Goal: Task Accomplishment & Management: Use online tool/utility

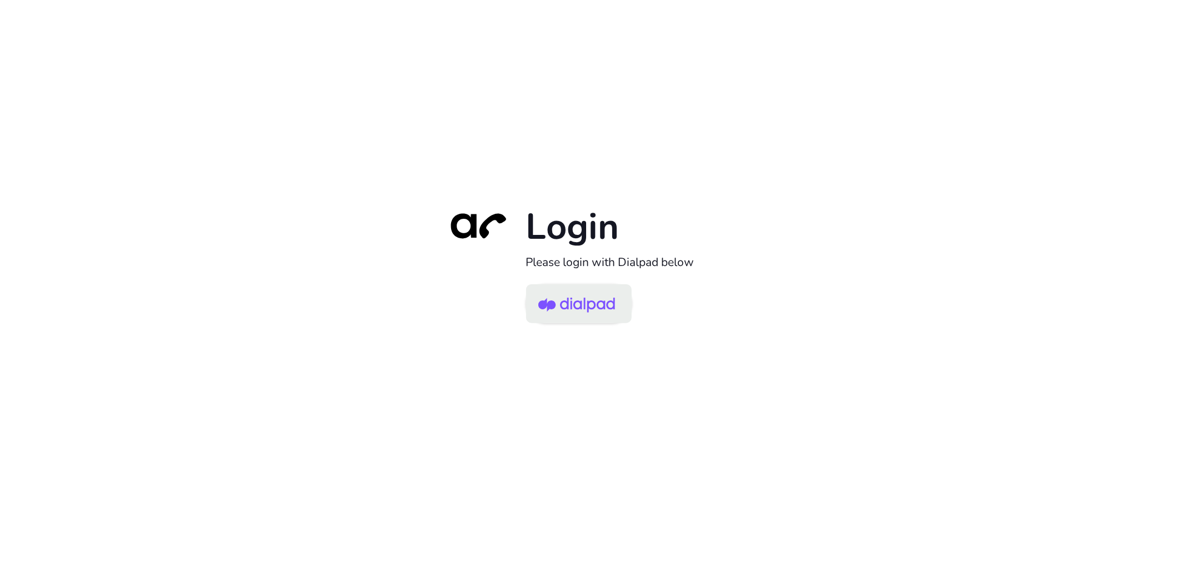
click at [580, 306] on img at bounding box center [576, 305] width 77 height 36
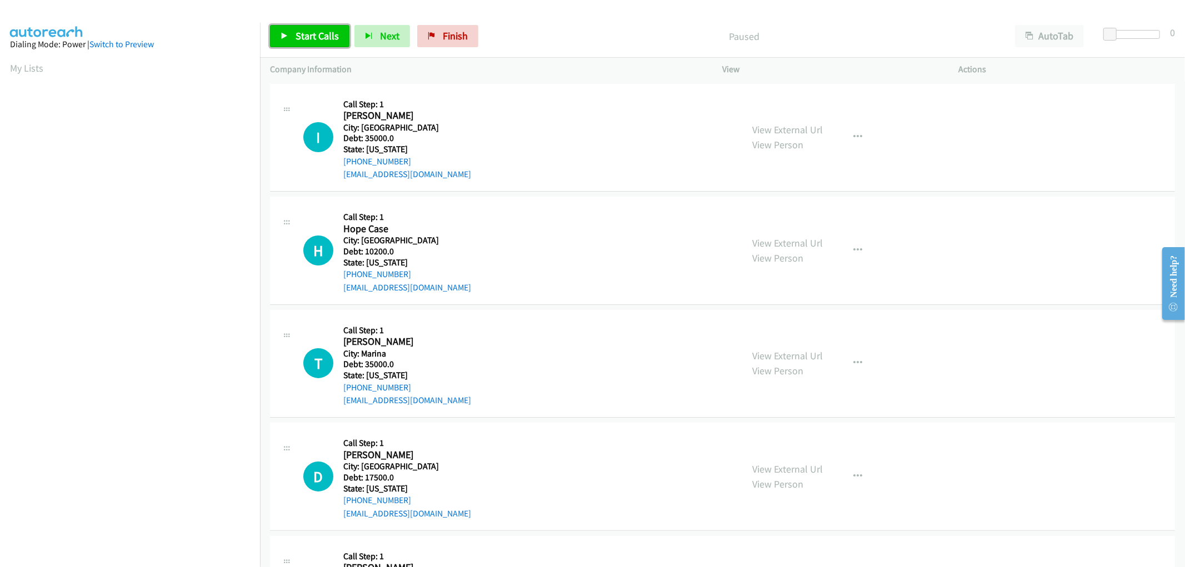
click at [323, 32] on span "Start Calls" at bounding box center [316, 35] width 43 height 13
click at [357, 41] on button "Next" at bounding box center [364, 36] width 56 height 22
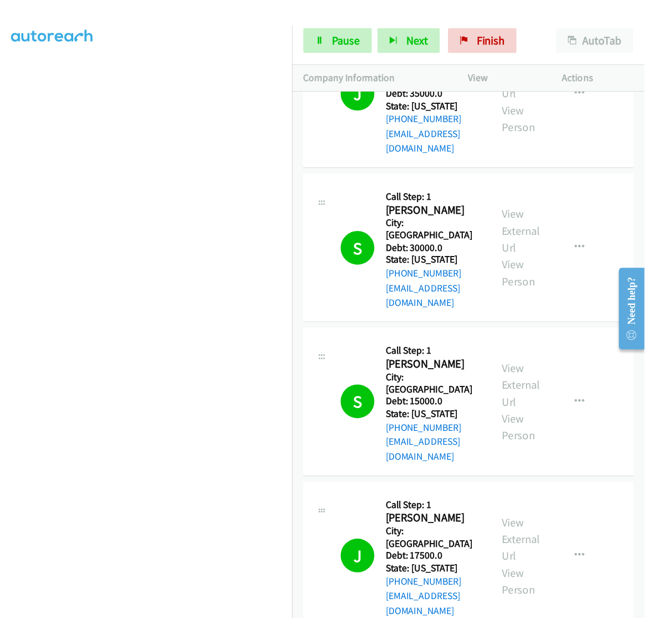
scroll to position [1614, 0]
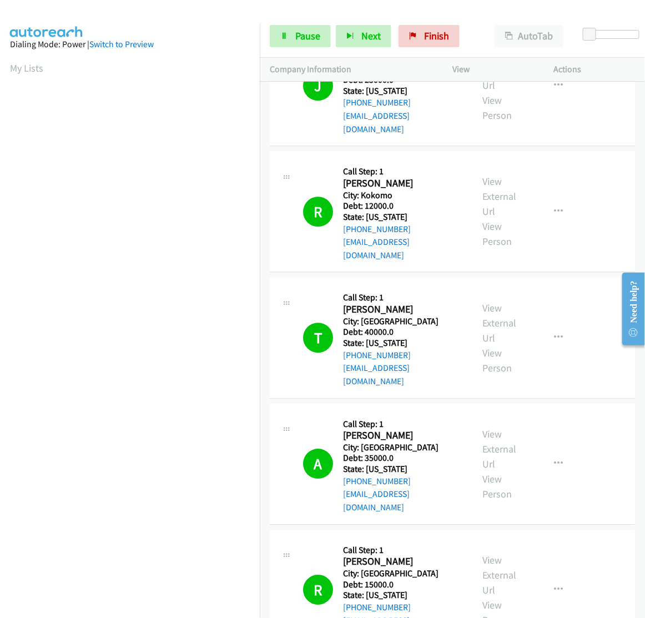
scroll to position [3558, 0]
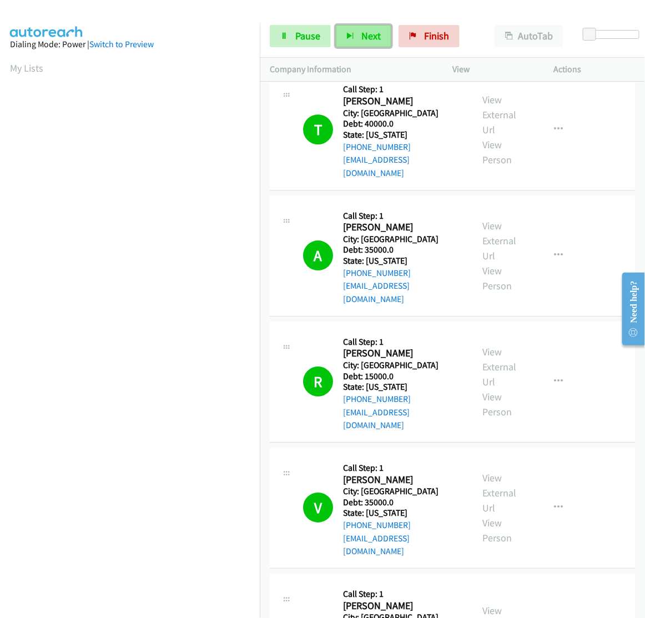
click at [362, 39] on span "Next" at bounding box center [371, 35] width 19 height 13
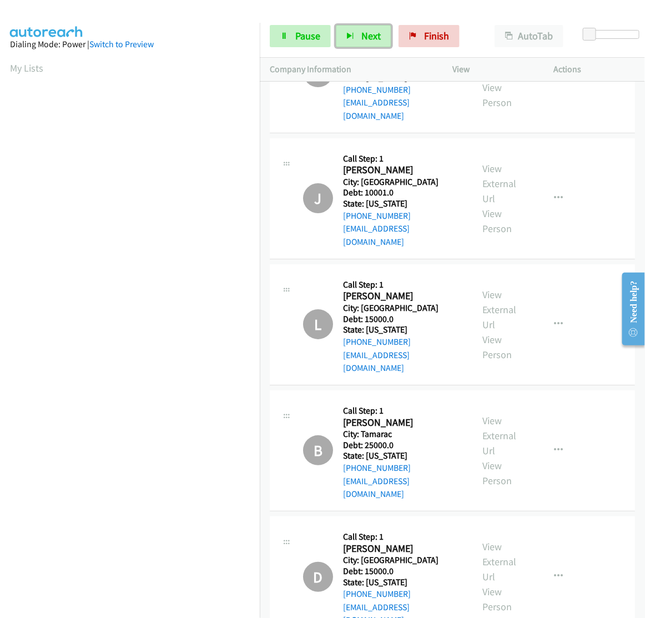
scroll to position [4946, 0]
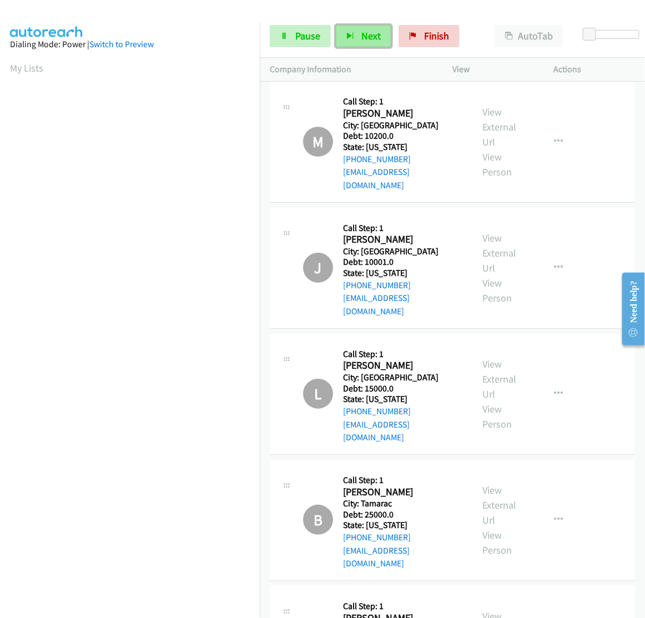
click at [358, 36] on button "Next" at bounding box center [364, 36] width 56 height 22
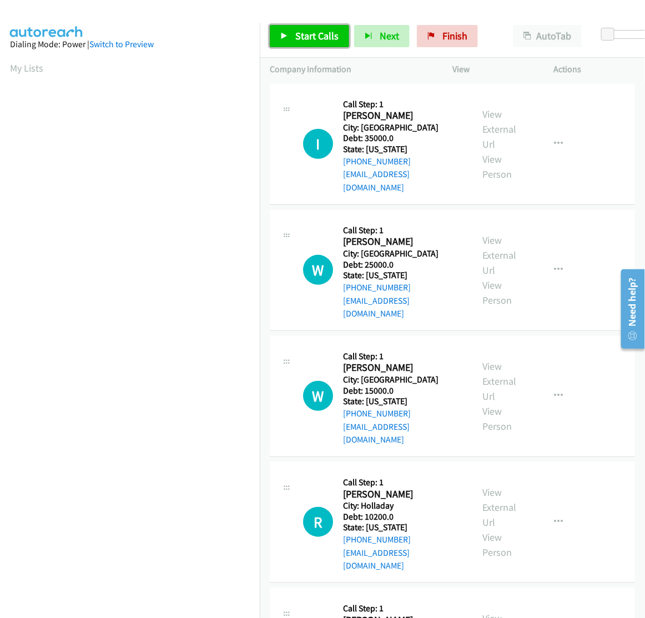
click at [311, 39] on span "Start Calls" at bounding box center [316, 35] width 43 height 13
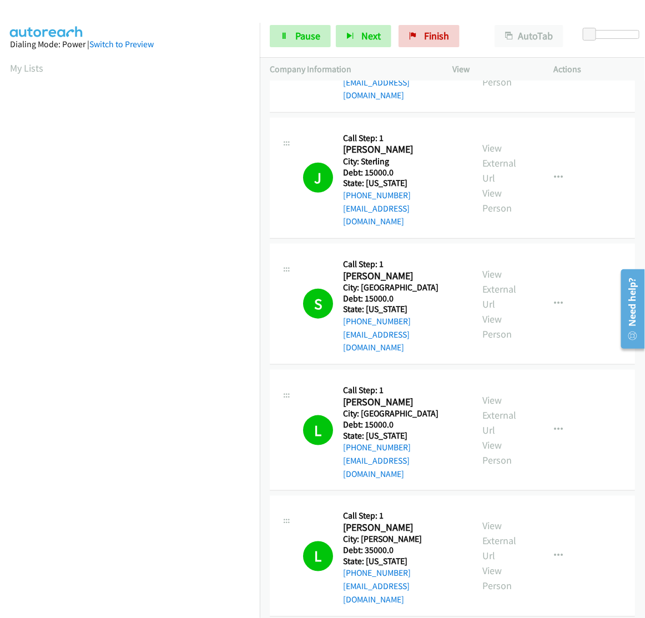
scroll to position [2932, 0]
